Goal: Transaction & Acquisition: Obtain resource

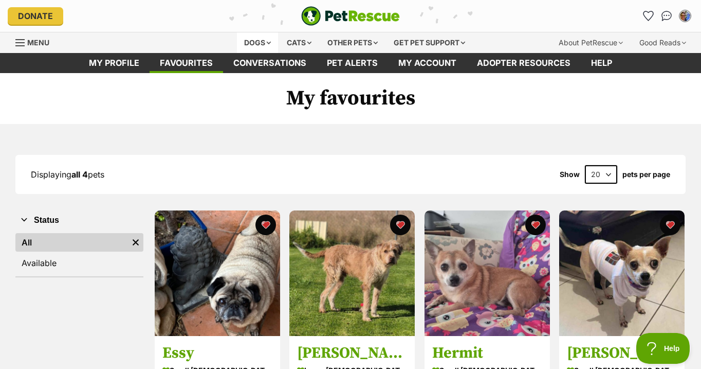
click at [248, 43] on div "Dogs" at bounding box center [257, 42] width 41 height 21
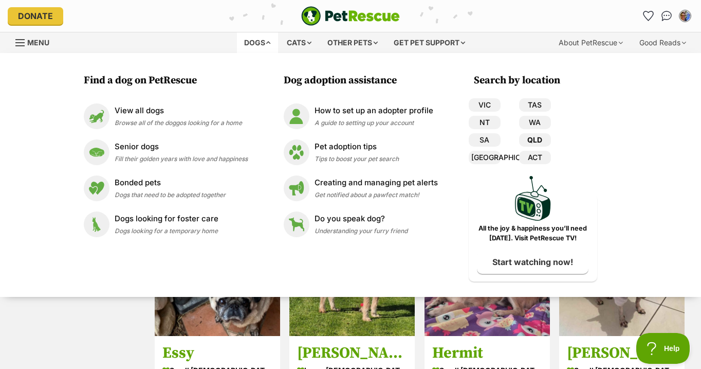
click at [540, 142] on link "QLD" at bounding box center [535, 139] width 32 height 13
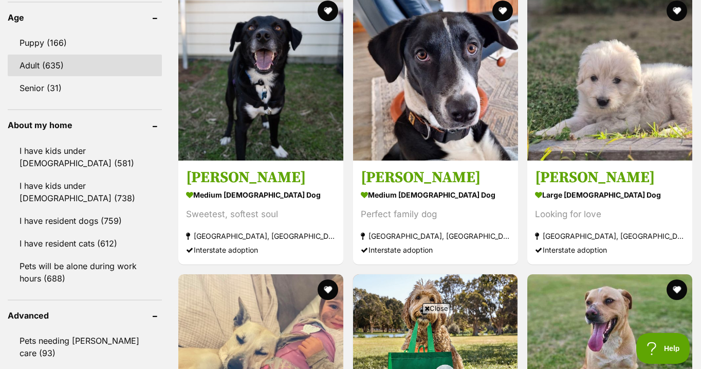
click at [37, 64] on link "Adult (635)" at bounding box center [85, 66] width 154 height 22
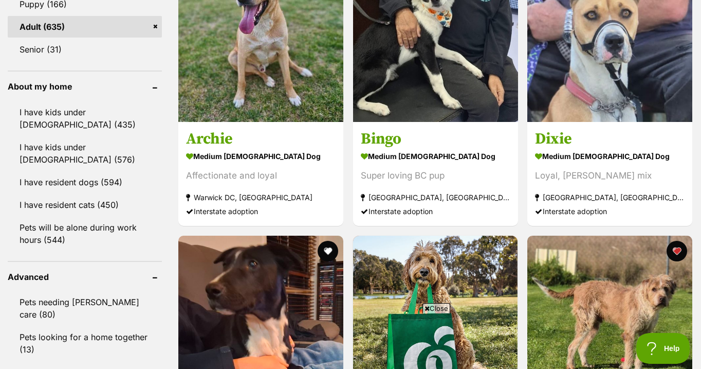
scroll to position [1119, 0]
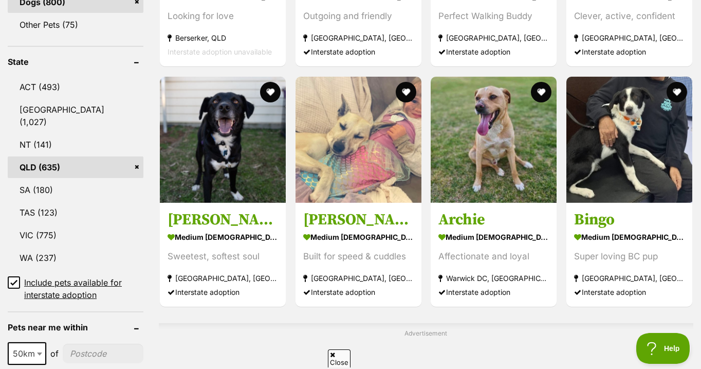
scroll to position [500, 0]
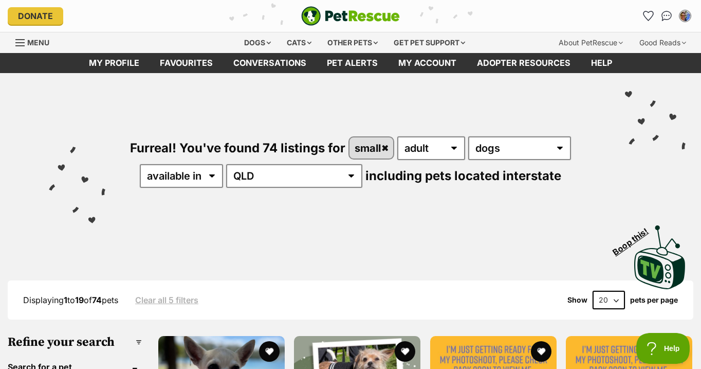
select select "60"
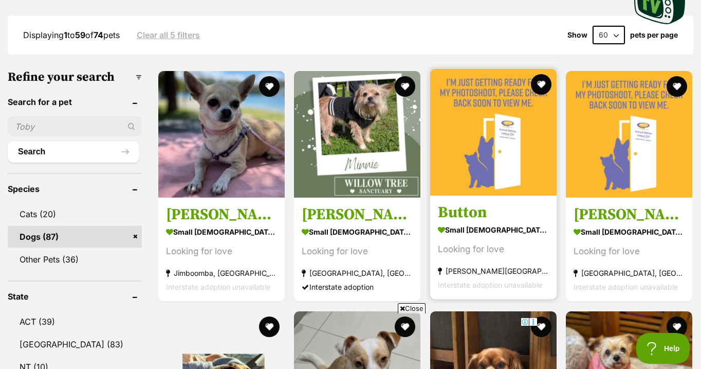
scroll to position [267, 0]
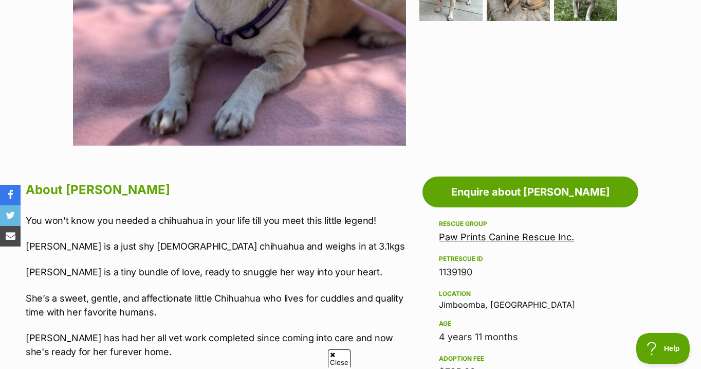
scroll to position [404, 0]
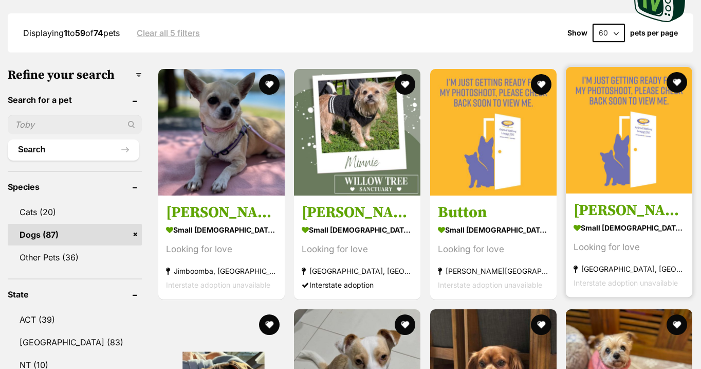
scroll to position [267, 0]
click at [596, 136] on img at bounding box center [629, 130] width 126 height 126
click at [676, 80] on button "favourite" at bounding box center [677, 82] width 23 height 23
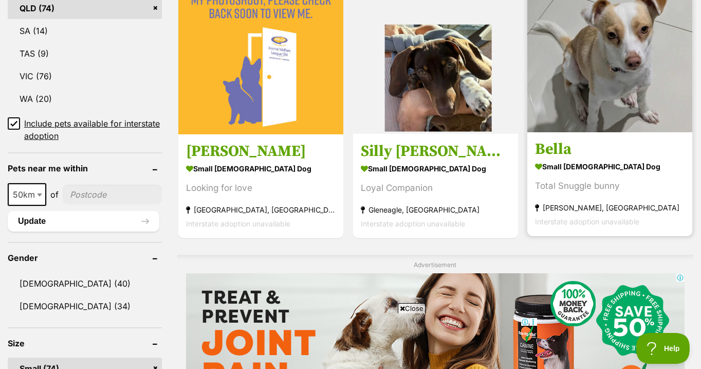
scroll to position [649, 0]
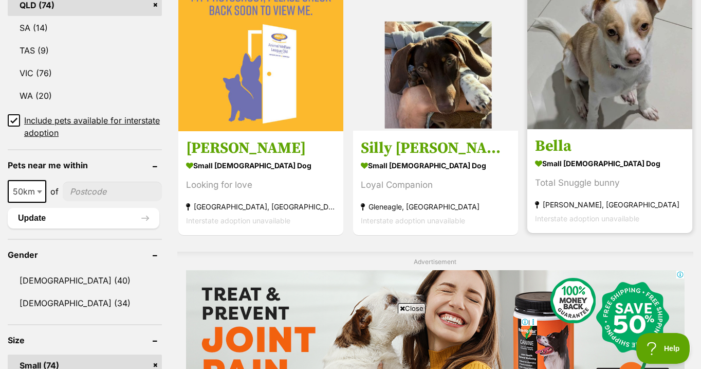
click at [583, 82] on img at bounding box center [610, 46] width 165 height 165
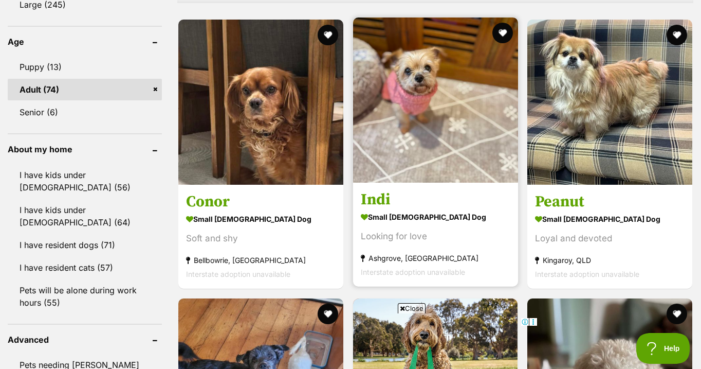
click at [433, 117] on img at bounding box center [435, 99] width 165 height 165
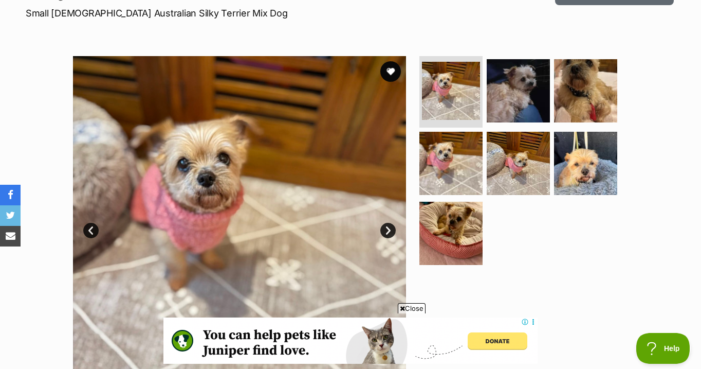
click at [387, 225] on link "Next" at bounding box center [387, 230] width 15 height 15
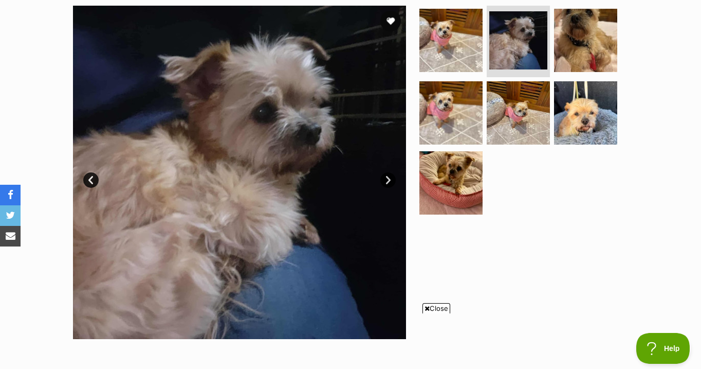
click at [386, 180] on link "Next" at bounding box center [387, 179] width 15 height 15
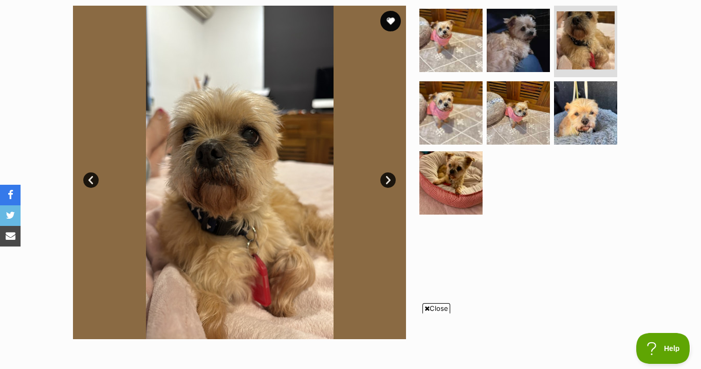
click at [386, 180] on link "Next" at bounding box center [387, 179] width 15 height 15
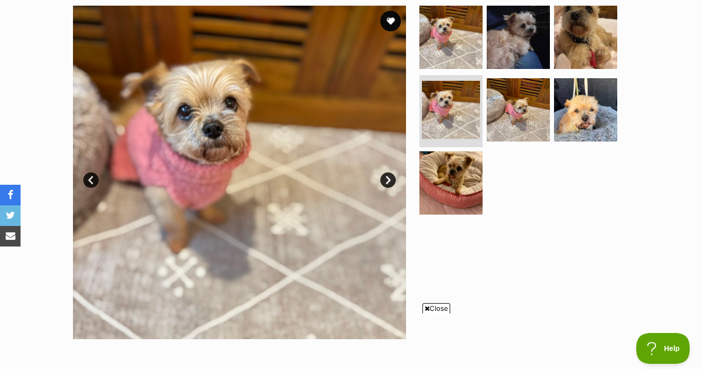
click at [386, 180] on link "Next" at bounding box center [387, 179] width 15 height 15
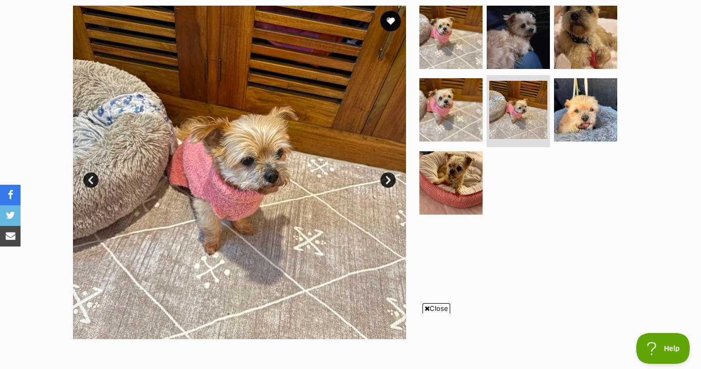
click at [386, 180] on link "Next" at bounding box center [387, 179] width 15 height 15
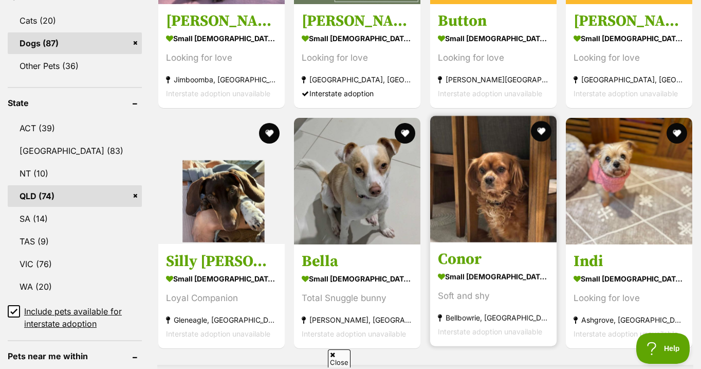
scroll to position [461, 0]
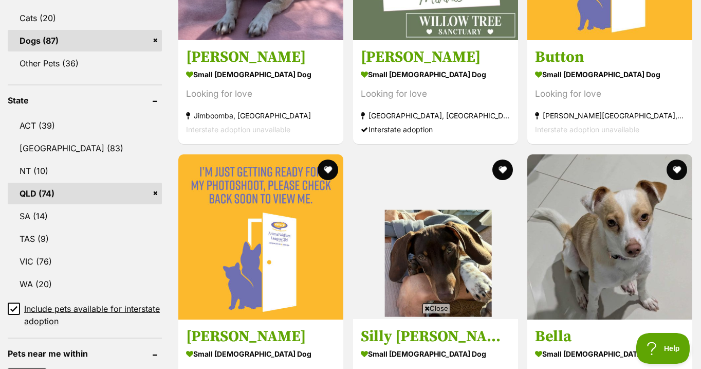
click at [677, 134] on div "Interstate adoption unavailable" at bounding box center [610, 130] width 150 height 14
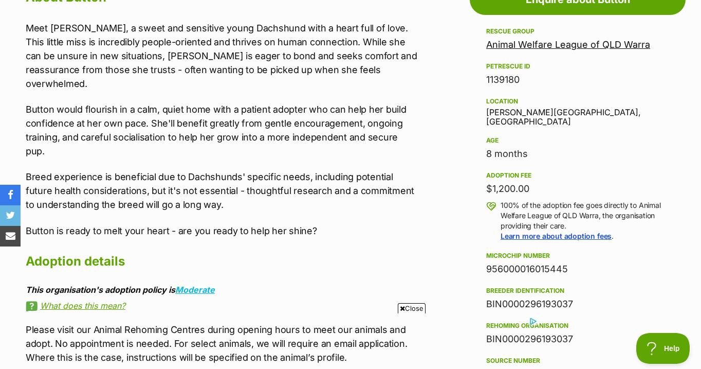
scroll to position [595, 0]
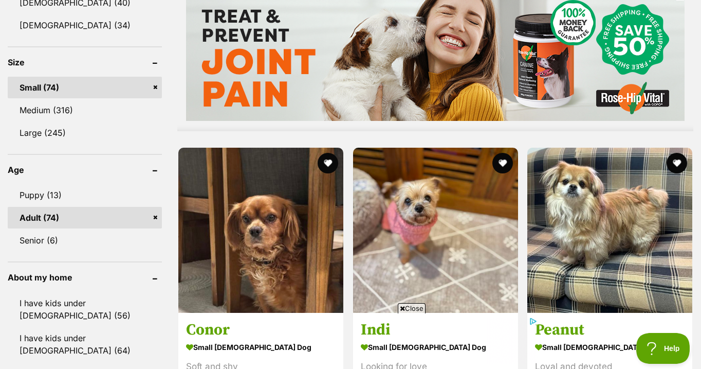
scroll to position [925, 0]
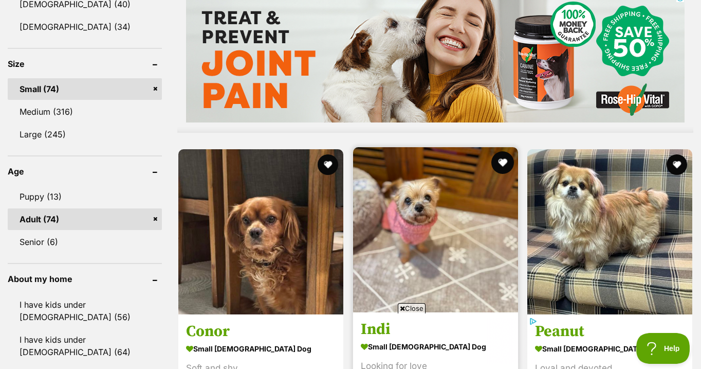
click at [502, 158] on button "favourite" at bounding box center [502, 162] width 23 height 23
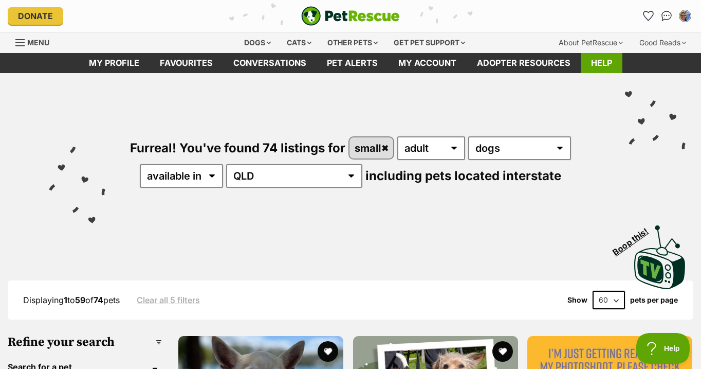
scroll to position [0, 0]
click at [650, 17] on icon "Favourites" at bounding box center [648, 16] width 12 height 12
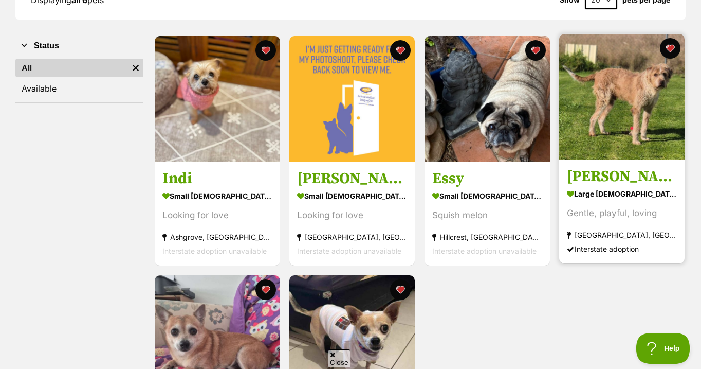
scroll to position [175, 0]
